Goal: Task Accomplishment & Management: Manage account settings

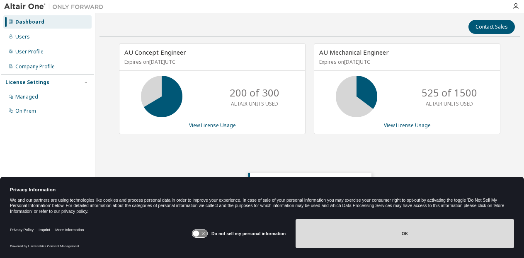
click at [371, 231] on button "OK" at bounding box center [404, 233] width 218 height 29
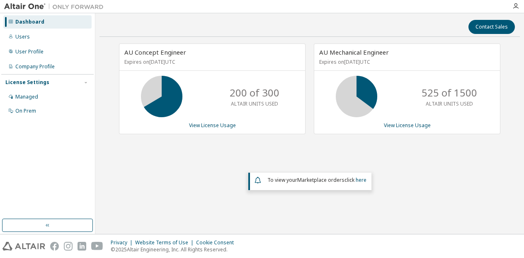
click at [41, 21] on div "Dashboard" at bounding box center [29, 22] width 29 height 7
click at [26, 36] on div "Users" at bounding box center [22, 37] width 14 height 7
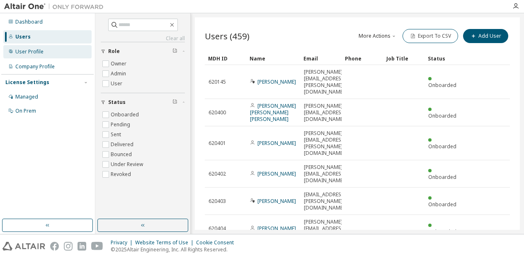
click at [26, 51] on div "User Profile" at bounding box center [29, 51] width 28 height 7
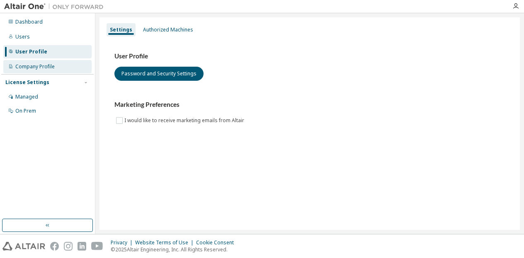
click at [28, 66] on div "Company Profile" at bounding box center [34, 66] width 39 height 7
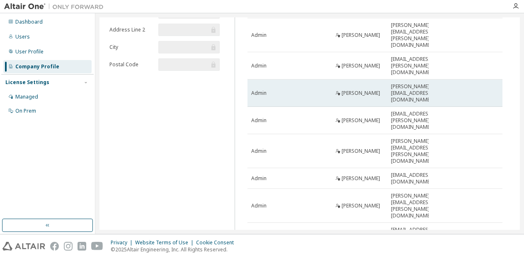
scroll to position [97, 0]
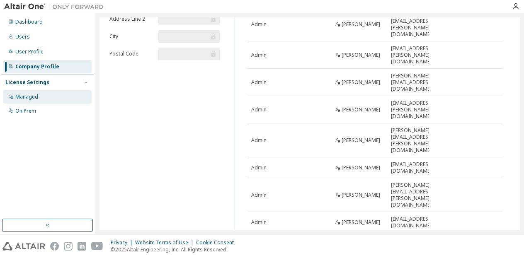
click at [38, 99] on div "Managed" at bounding box center [47, 96] width 88 height 13
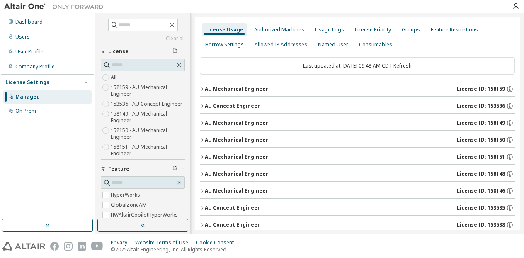
click at [203, 89] on icon "button" at bounding box center [202, 89] width 5 height 5
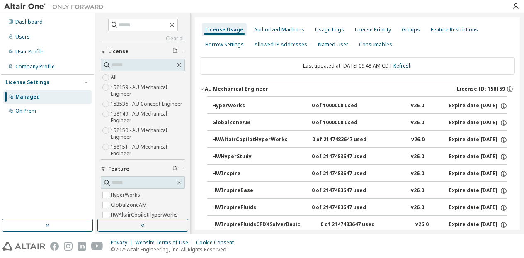
click at [200, 87] on icon "button" at bounding box center [202, 89] width 5 height 5
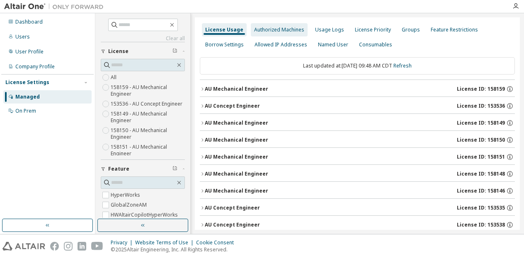
click at [277, 25] on div "Authorized Machines" at bounding box center [279, 29] width 57 height 13
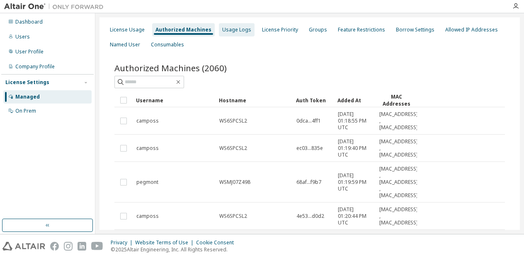
click at [231, 30] on div "Usage Logs" at bounding box center [236, 30] width 29 height 7
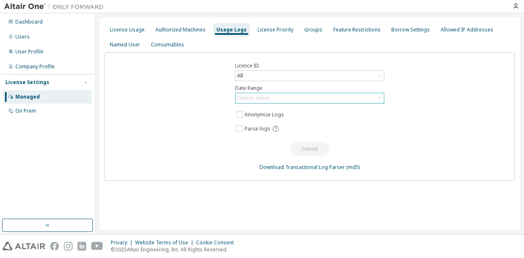
click at [370, 101] on div "Click to select" at bounding box center [309, 98] width 148 height 10
click at [304, 29] on div "Groups" at bounding box center [313, 30] width 18 height 7
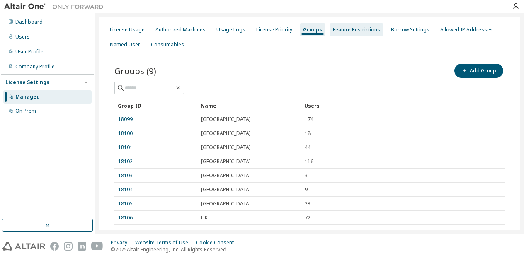
click at [357, 28] on div "Feature Restrictions" at bounding box center [356, 30] width 47 height 7
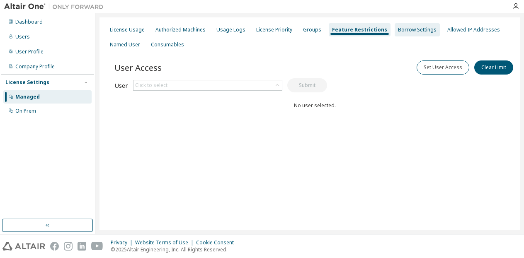
click at [398, 29] on div "Borrow Settings" at bounding box center [417, 30] width 39 height 7
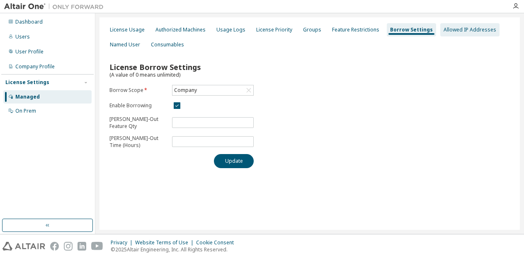
click at [452, 29] on div "Allowed IP Addresses" at bounding box center [469, 30] width 53 height 7
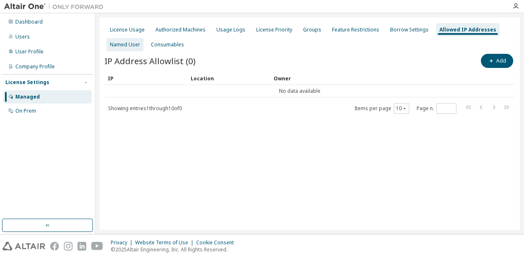
click at [132, 43] on div "Named User" at bounding box center [125, 44] width 30 height 7
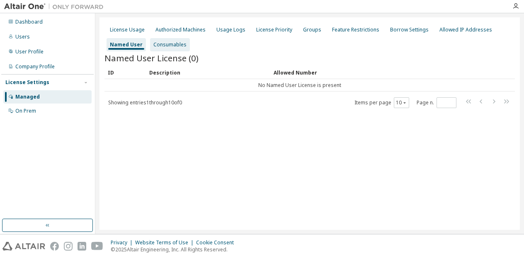
click at [168, 42] on div "Consumables" at bounding box center [169, 44] width 33 height 7
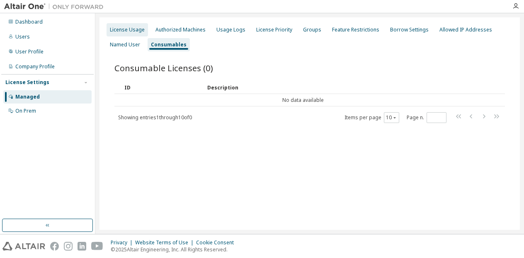
click at [126, 29] on div "License Usage" at bounding box center [127, 30] width 35 height 7
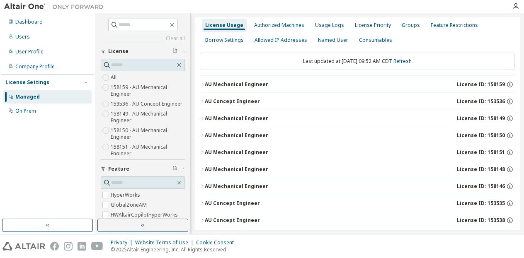
click at [202, 84] on icon "button" at bounding box center [202, 84] width 5 height 5
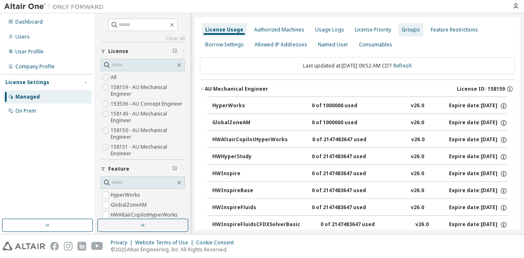
click at [408, 31] on div "Groups" at bounding box center [410, 30] width 18 height 7
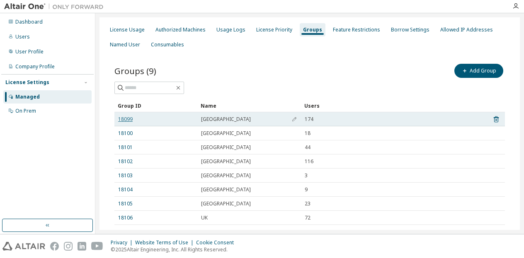
click at [128, 119] on link "18099" at bounding box center [125, 119] width 14 height 7
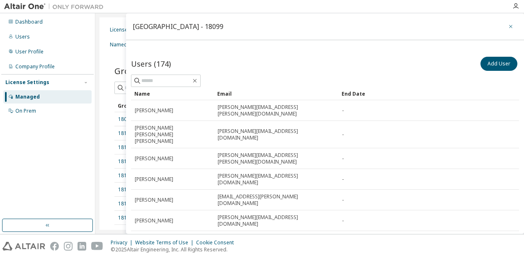
click at [509, 27] on icon "button" at bounding box center [510, 26] width 3 height 3
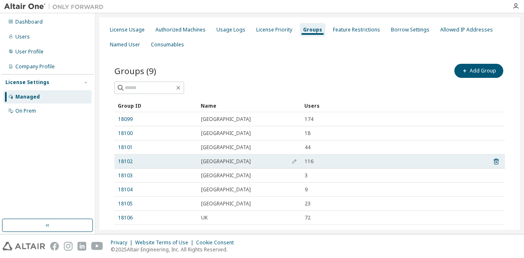
scroll to position [41, 0]
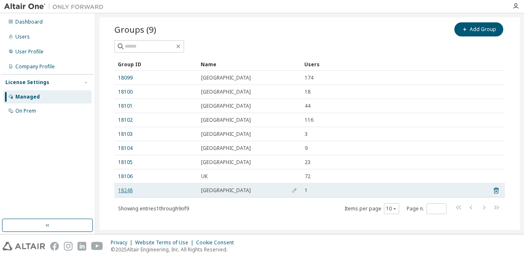
click at [128, 190] on link "18248" at bounding box center [125, 190] width 14 height 7
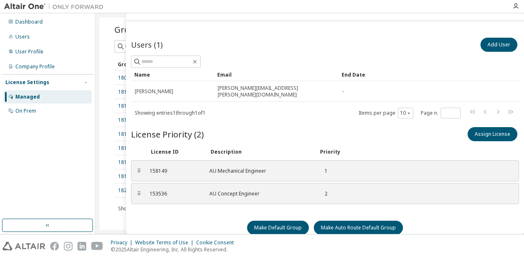
scroll to position [27, 0]
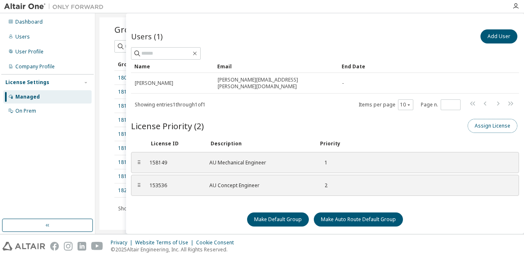
click at [476, 119] on button "Assign License" at bounding box center [492, 126] width 50 height 14
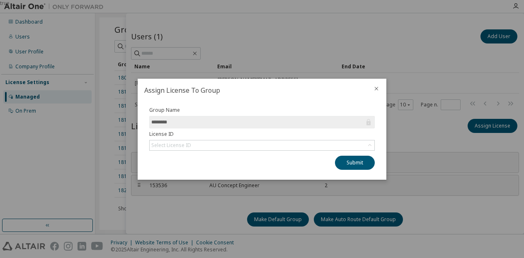
click at [374, 87] on icon "close" at bounding box center [376, 88] width 7 height 7
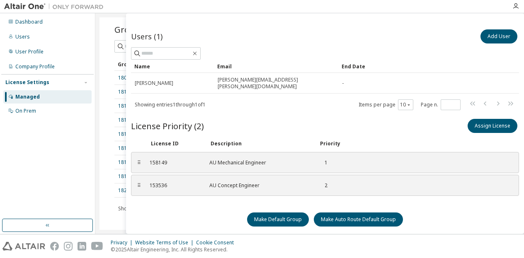
scroll to position [0, 0]
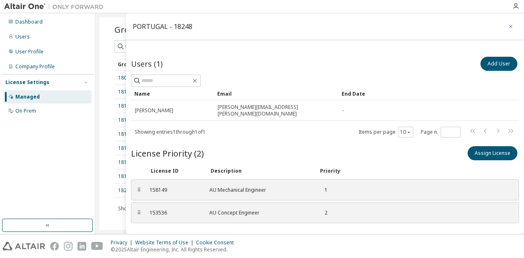
click at [509, 27] on icon "button" at bounding box center [510, 26] width 3 height 3
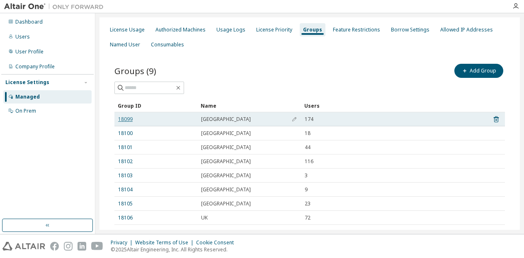
click at [128, 116] on link "18099" at bounding box center [125, 119] width 14 height 7
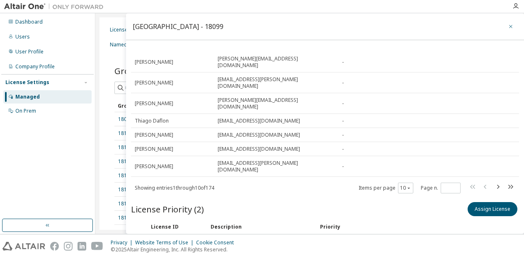
click at [507, 27] on icon "button" at bounding box center [510, 26] width 6 height 7
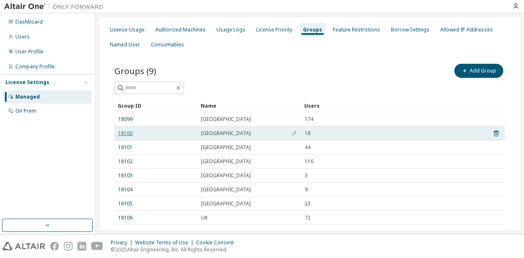
click at [121, 134] on link "18100" at bounding box center [125, 133] width 14 height 7
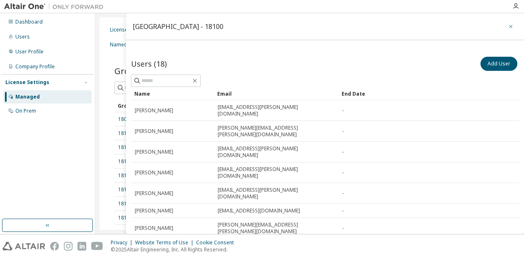
click at [507, 24] on icon "button" at bounding box center [510, 26] width 6 height 7
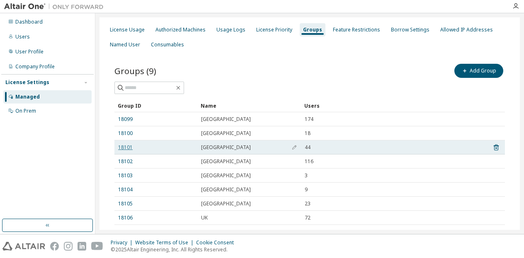
click at [126, 148] on link "18101" at bounding box center [125, 147] width 14 height 7
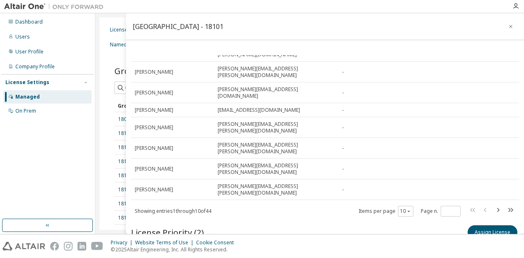
scroll to position [117, 0]
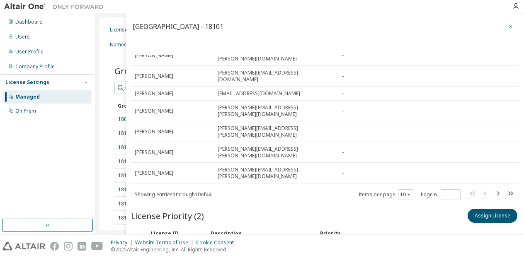
click at [507, 25] on icon "button" at bounding box center [510, 26] width 6 height 7
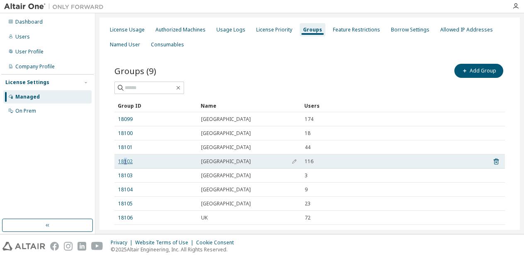
click at [125, 159] on link "18102" at bounding box center [125, 161] width 14 height 7
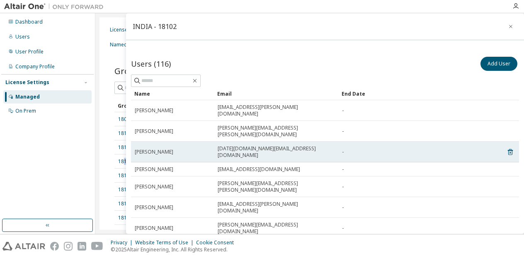
scroll to position [117, 0]
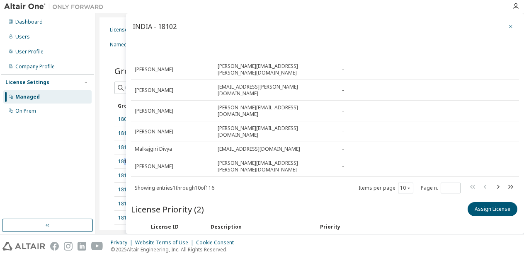
click at [507, 27] on icon "button" at bounding box center [510, 26] width 6 height 7
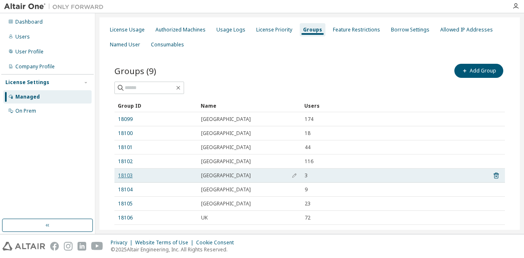
click at [124, 174] on link "18103" at bounding box center [125, 175] width 14 height 7
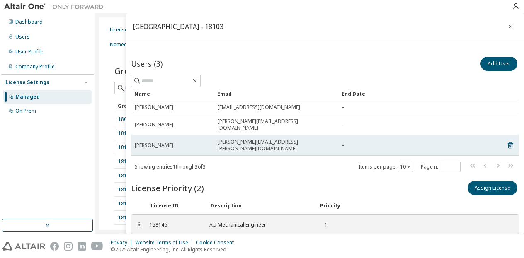
scroll to position [19, 0]
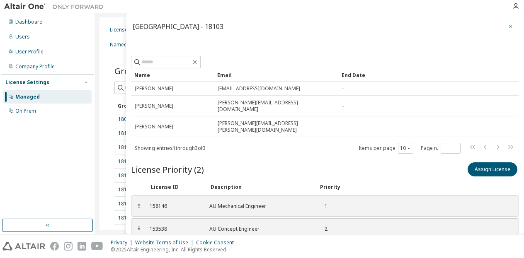
click at [509, 25] on icon "button" at bounding box center [510, 26] width 3 height 3
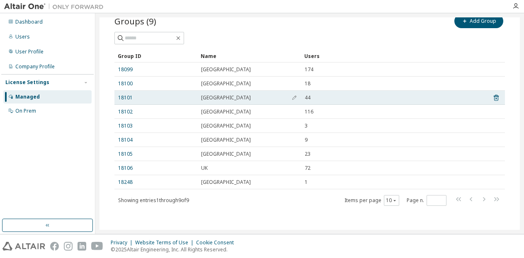
scroll to position [52, 0]
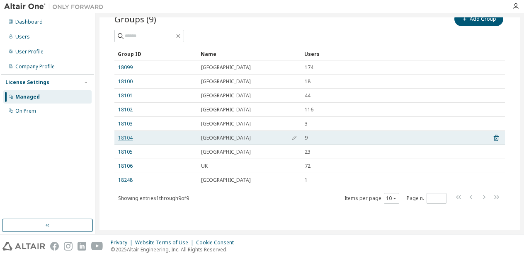
click at [128, 138] on link "18104" at bounding box center [125, 138] width 14 height 7
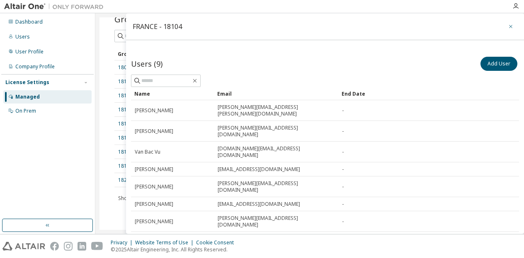
click at [508, 27] on icon "button" at bounding box center [510, 26] width 6 height 7
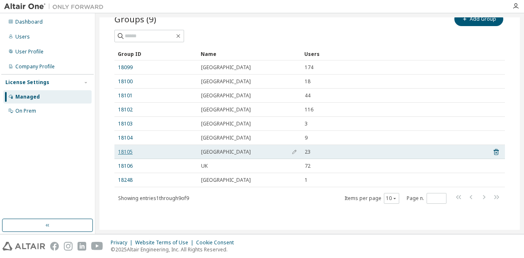
click at [121, 152] on link "18105" at bounding box center [125, 152] width 14 height 7
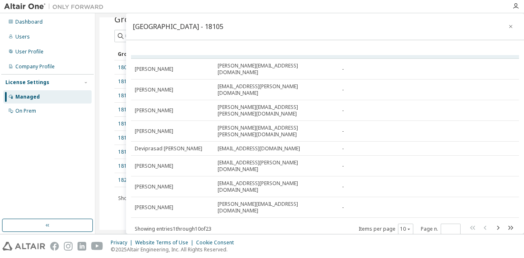
scroll to position [117, 0]
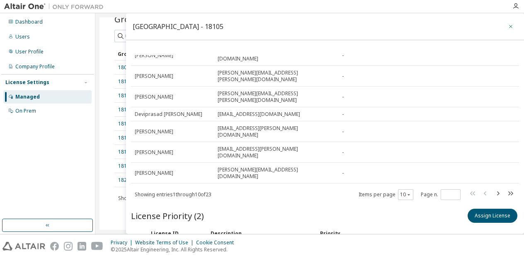
click at [507, 22] on button "button" at bounding box center [510, 26] width 13 height 13
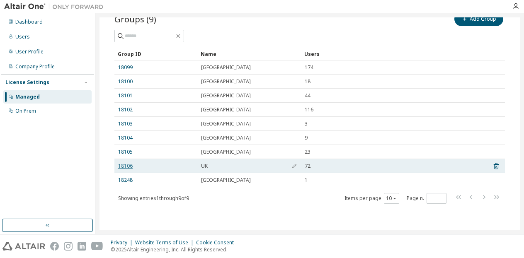
click at [124, 167] on link "18106" at bounding box center [125, 166] width 14 height 7
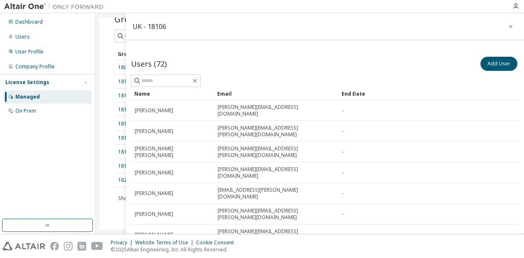
click at [509, 27] on button "button" at bounding box center [510, 26] width 13 height 13
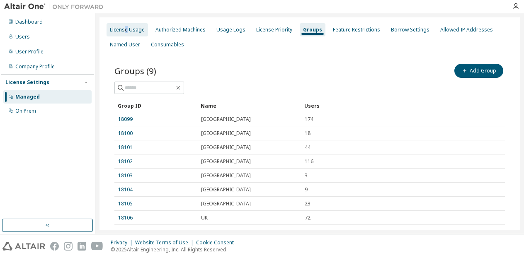
click at [127, 30] on div "License Usage" at bounding box center [127, 30] width 35 height 7
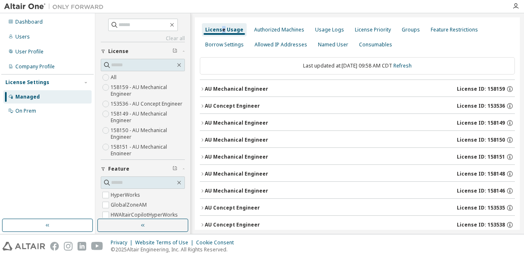
scroll to position [41, 0]
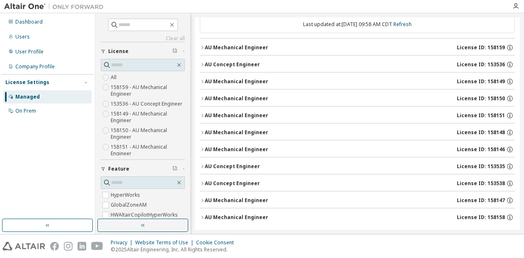
click at [203, 166] on icon "button" at bounding box center [202, 166] width 5 height 5
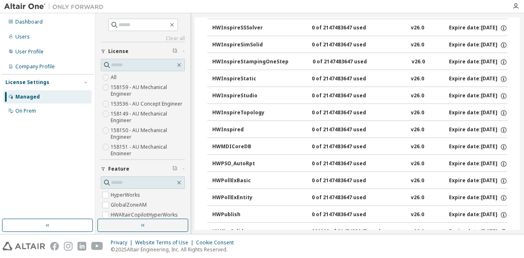
scroll to position [1441, 0]
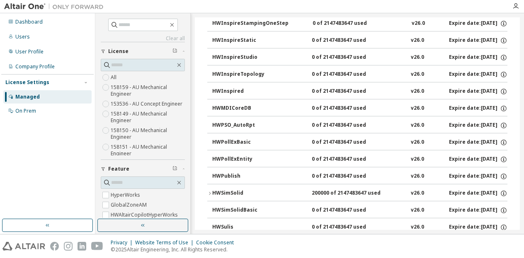
click at [210, 192] on icon "button" at bounding box center [210, 193] width 2 height 3
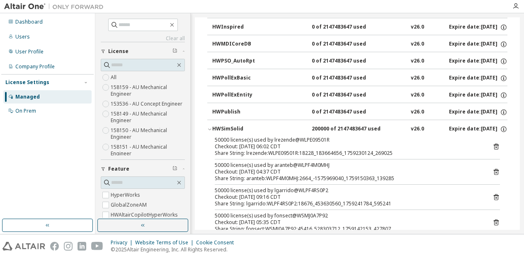
scroll to position [1524, 0]
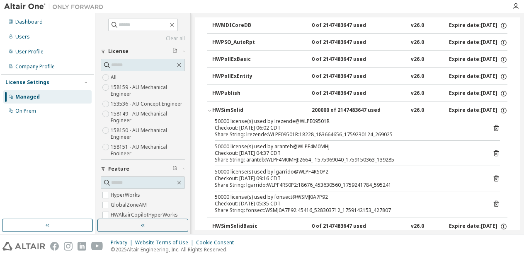
click at [209, 108] on icon "button" at bounding box center [209, 110] width 5 height 5
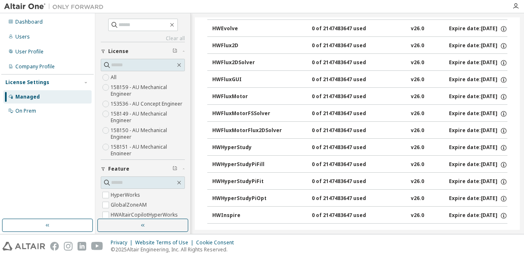
scroll to position [571, 0]
